Goal: Find contact information: Find contact information

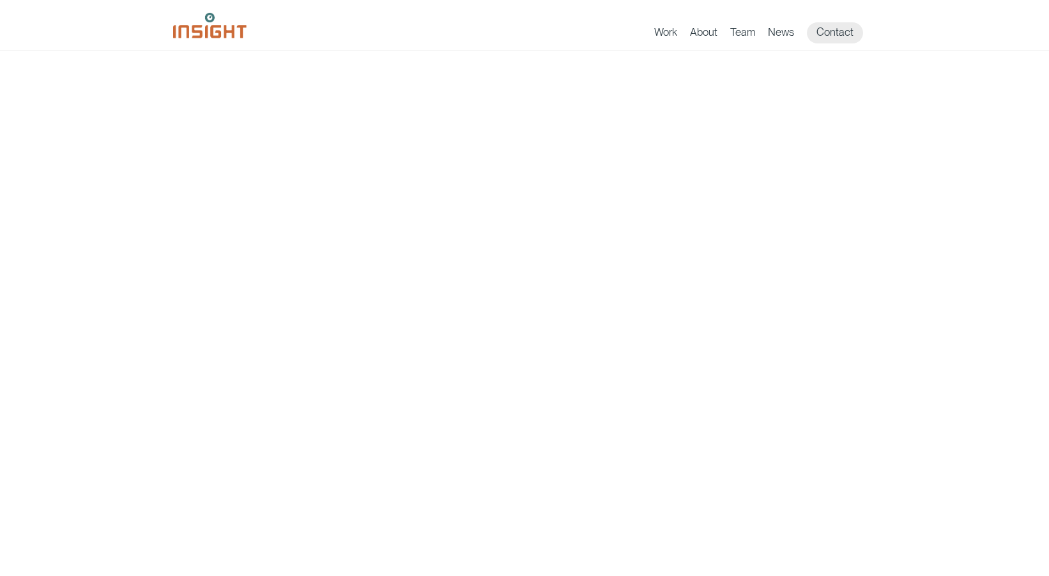
scroll to position [851, 0]
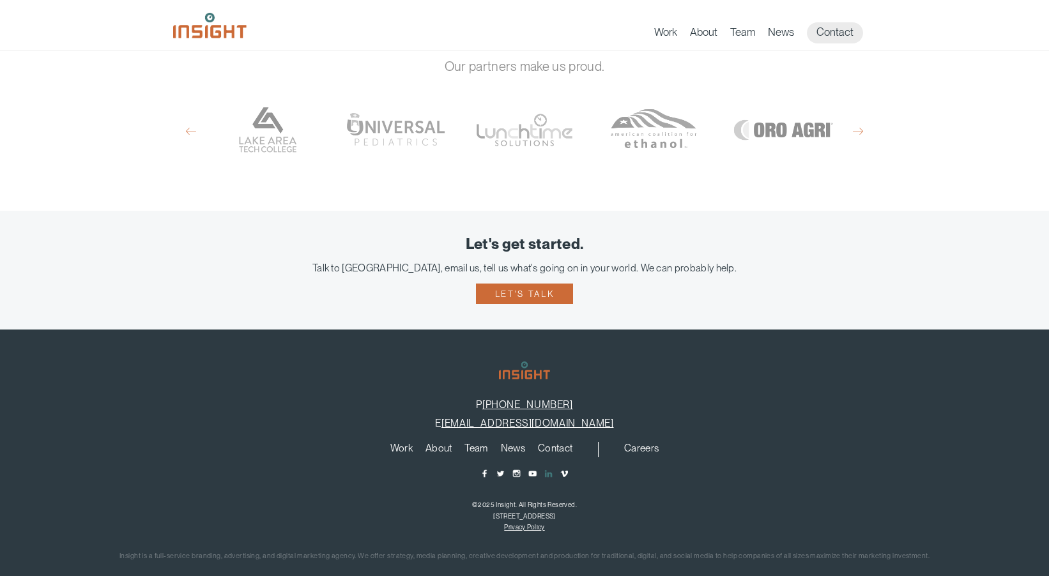
click at [546, 469] on span "main content section" at bounding box center [548, 474] width 10 height 10
click at [376, 442] on div "Work About Branding Creative Services Digital & Social Media Media Production W…" at bounding box center [524, 449] width 1010 height 15
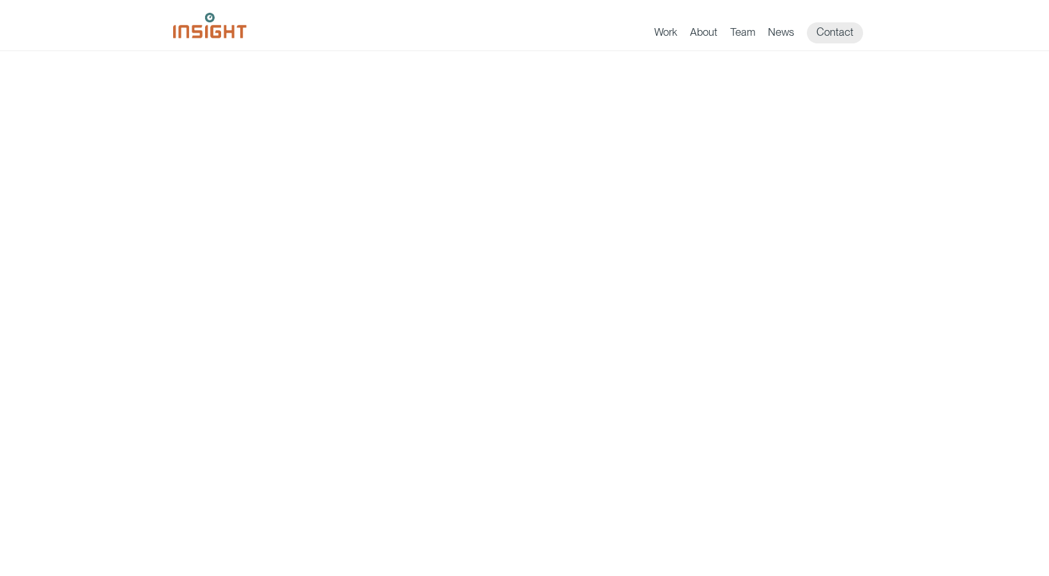
click at [746, 17] on div "Work About Branding Creative Services Digital & Social Media Media Production W…" at bounding box center [524, 28] width 702 height 31
click at [745, 32] on link "Team" at bounding box center [742, 35] width 25 height 18
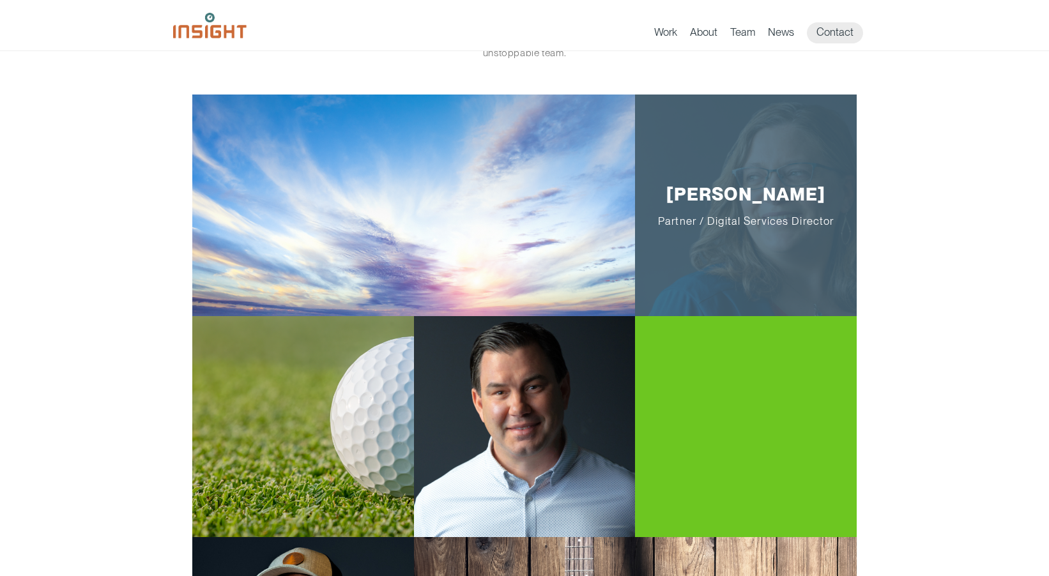
scroll to position [104, 0]
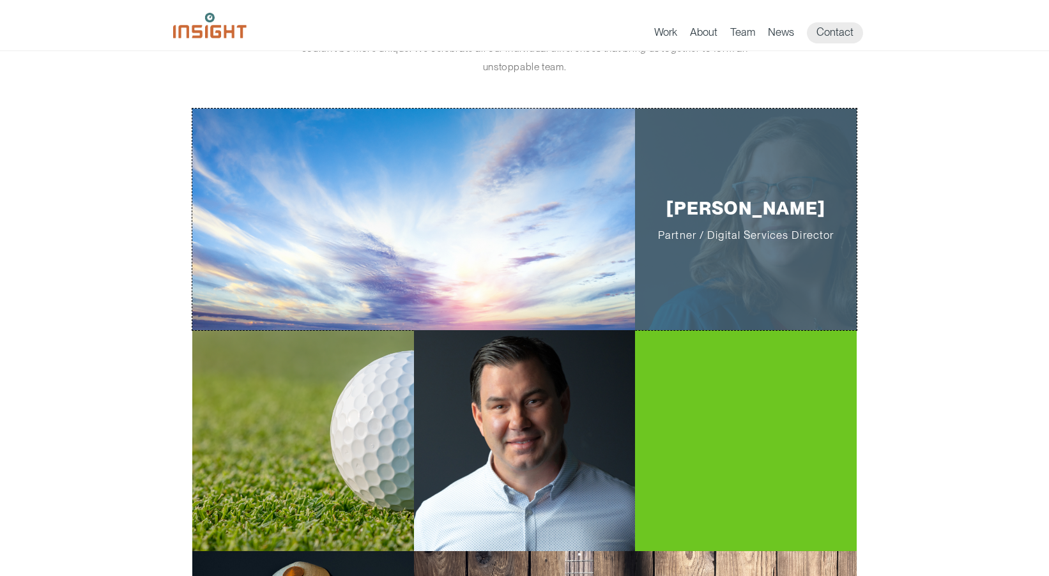
click at [736, 188] on div "Jill Smith Partner / Digital Services Director" at bounding box center [746, 220] width 222 height 222
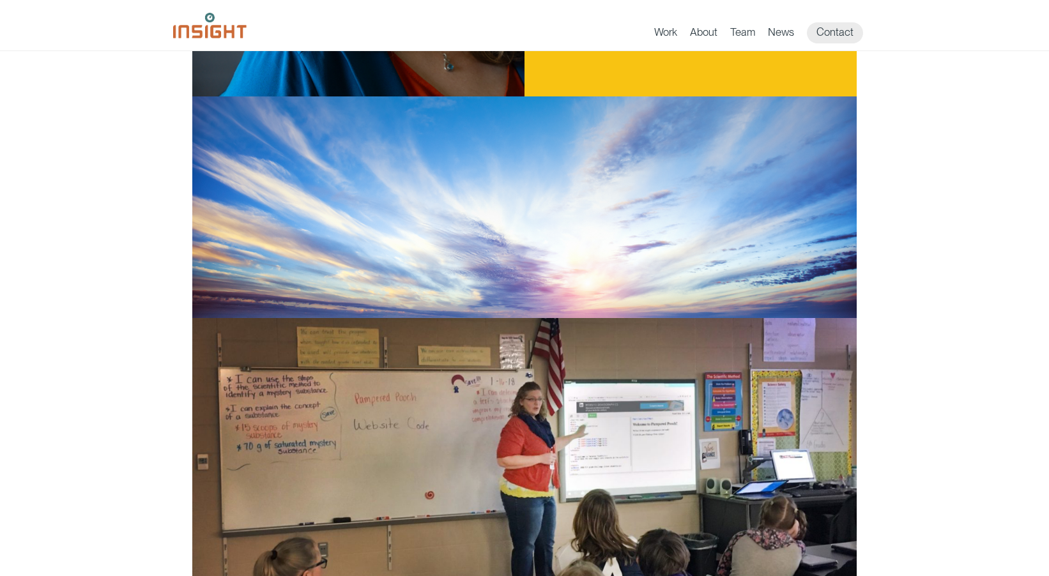
scroll to position [596, 0]
